Goal: Communication & Community: Answer question/provide support

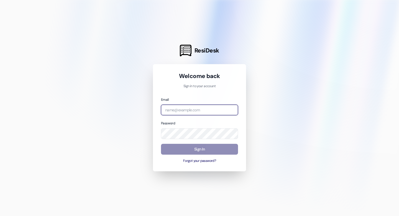
type input "[EMAIL_ADDRESS][DOMAIN_NAME]"
click at [195, 150] on button "Sign In" at bounding box center [199, 149] width 77 height 11
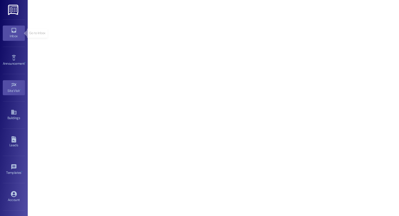
click at [13, 35] on div "Inbox" at bounding box center [14, 36] width 28 height 6
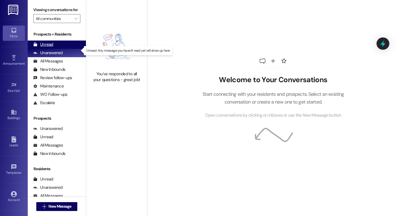
click at [50, 47] on div "Unread" at bounding box center [43, 45] width 20 height 6
